Goal: Information Seeking & Learning: Understand process/instructions

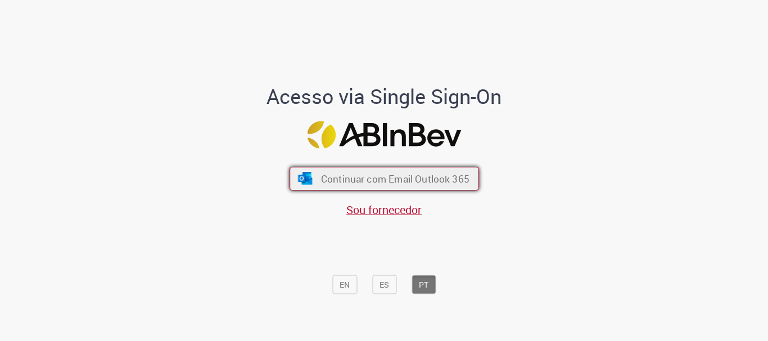
click at [384, 175] on span "Continuar com Email Outlook 365" at bounding box center [394, 179] width 148 height 13
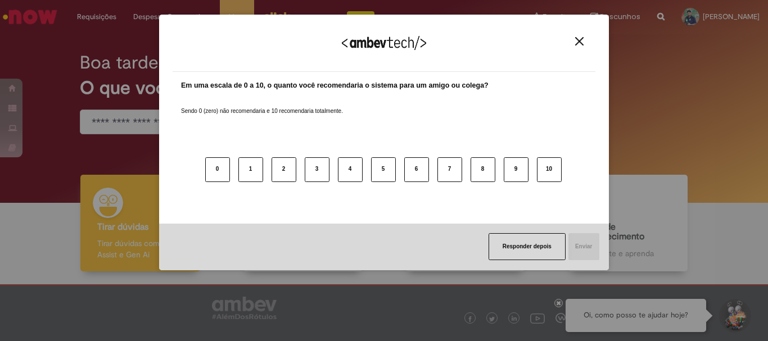
click at [585, 38] on button "Close" at bounding box center [578, 42] width 15 height 10
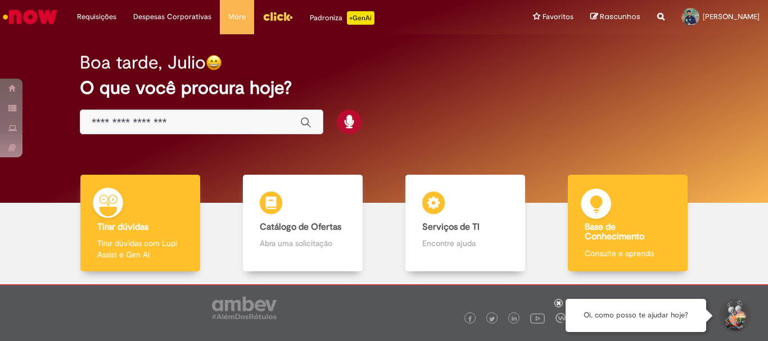
click at [606, 214] on div "Base de Conhecimento Base de Conhecimento Consulte e aprenda" at bounding box center [627, 223] width 119 height 97
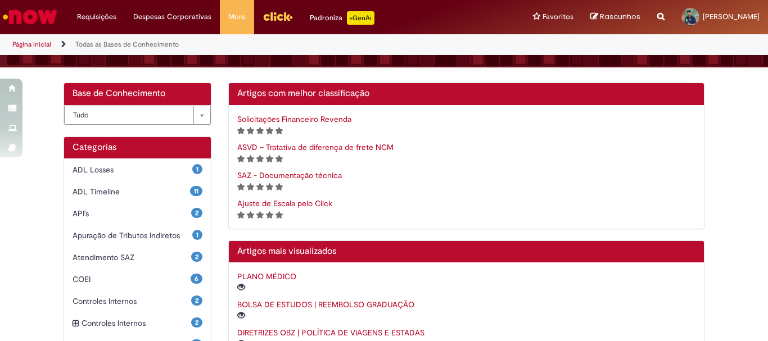
scroll to position [337, 0]
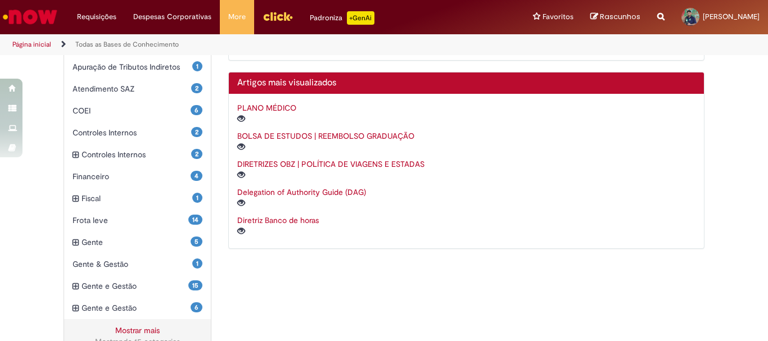
click at [325, 137] on link "BOLSA DE ESTUDOS | REEMBOLSO GRADUAÇÃO" at bounding box center [325, 136] width 177 height 10
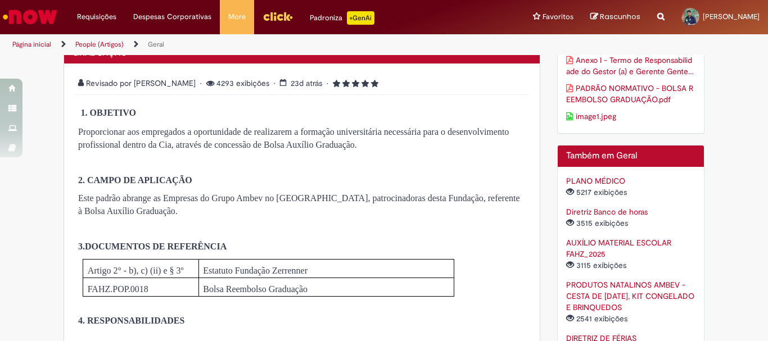
scroll to position [281, 0]
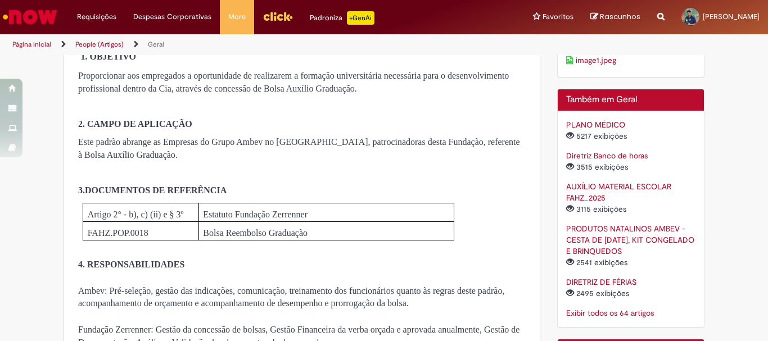
click at [472, 187] on p "3. DOCUMENTOS DE REFERÊNCIA" at bounding box center [301, 190] width 447 height 13
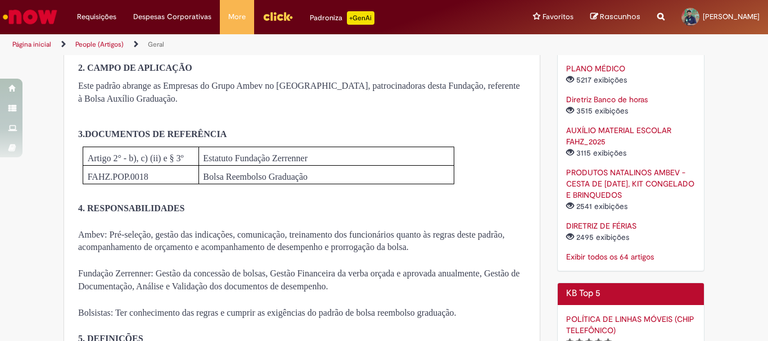
scroll to position [393, 0]
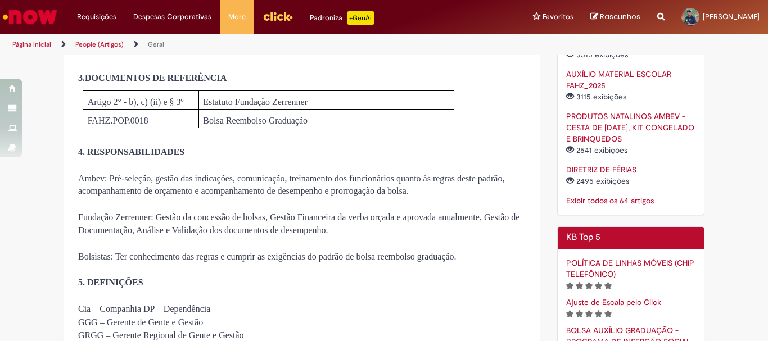
click at [458, 198] on p "Ambev: Pré-seleção, gestão das indicações, comunicação, treinamento dos funcion…" at bounding box center [301, 186] width 447 height 26
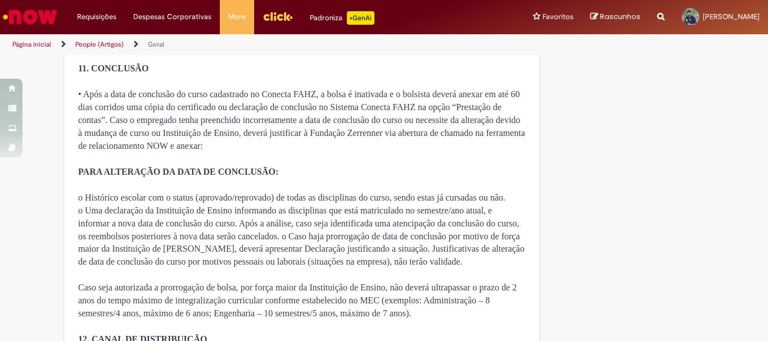
scroll to position [3147, 0]
